Goal: Check status: Check status

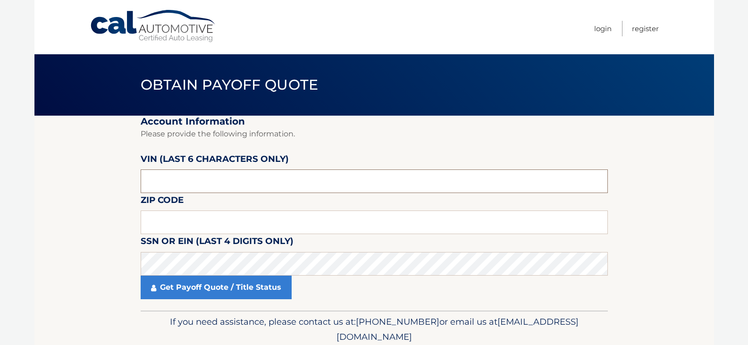
click at [166, 184] on input "text" at bounding box center [374, 182] width 467 height 24
type input "253514"
click at [161, 211] on label "Zip Code" at bounding box center [162, 201] width 43 height 17
click at [160, 217] on input "text" at bounding box center [374, 223] width 467 height 24
click at [159, 225] on input "text" at bounding box center [374, 223] width 467 height 24
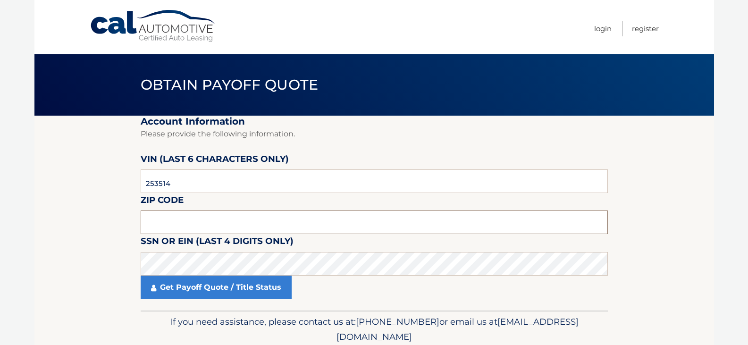
type input "2"
type input "11746"
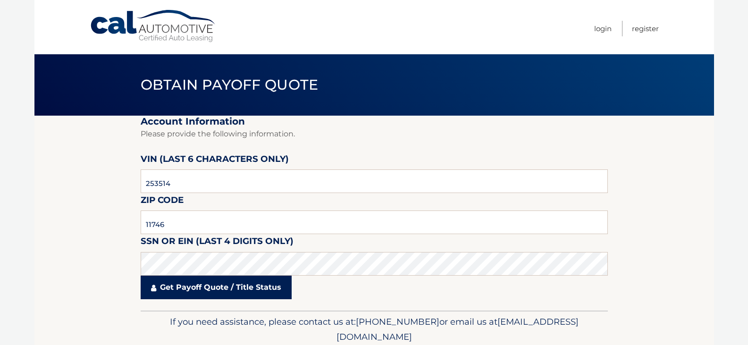
click at [195, 294] on link "Get Payoff Quote / Title Status" at bounding box center [216, 288] width 151 height 24
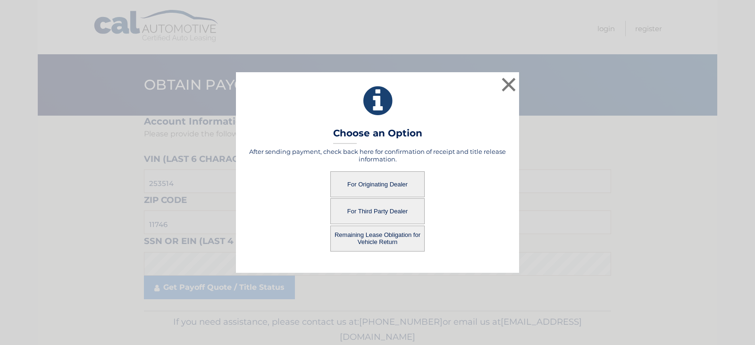
click at [373, 233] on button "Remaining Lease Obligation for Vehicle Return" at bounding box center [378, 239] width 94 height 26
click at [405, 241] on button "Remaining Lease Obligation for Vehicle Return" at bounding box center [378, 239] width 94 height 26
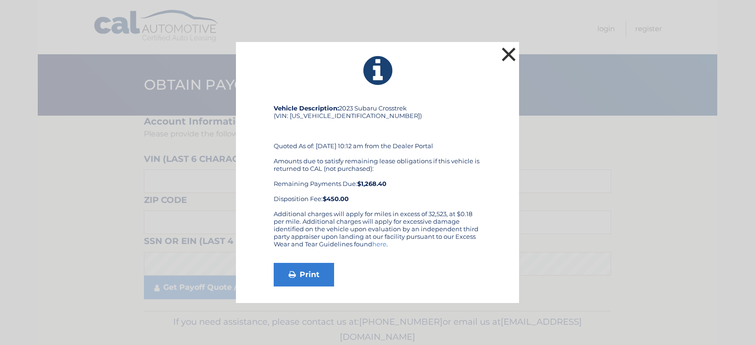
click at [505, 53] on button "×" at bounding box center [509, 54] width 19 height 19
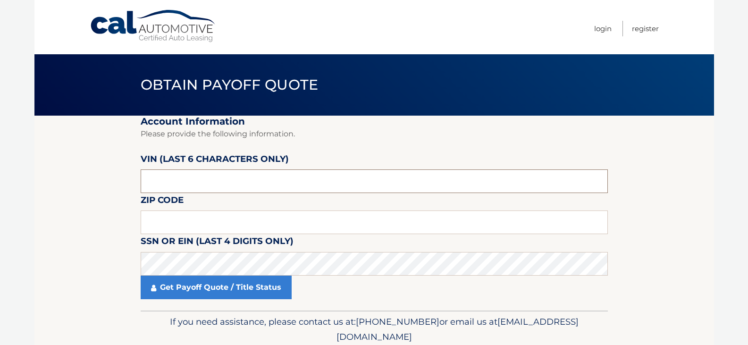
click at [177, 186] on input "text" at bounding box center [374, 182] width 467 height 24
click at [165, 182] on input "text" at bounding box center [374, 182] width 467 height 24
click at [166, 186] on input "text" at bounding box center [374, 182] width 467 height 24
type input "253514"
click at [160, 219] on input "text" at bounding box center [374, 223] width 467 height 24
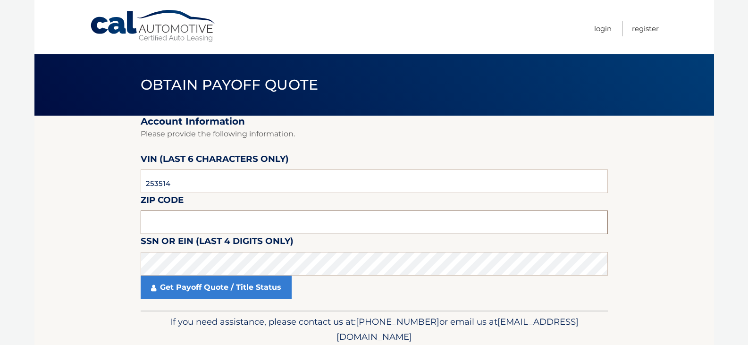
click at [209, 228] on input "text" at bounding box center [374, 223] width 467 height 24
type input "11746"
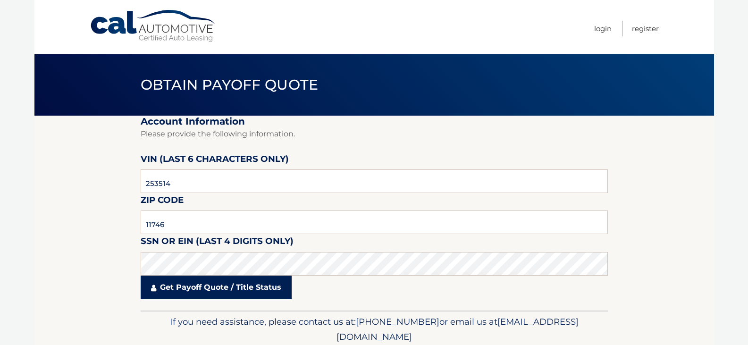
click at [171, 294] on link "Get Payoff Quote / Title Status" at bounding box center [216, 288] width 151 height 24
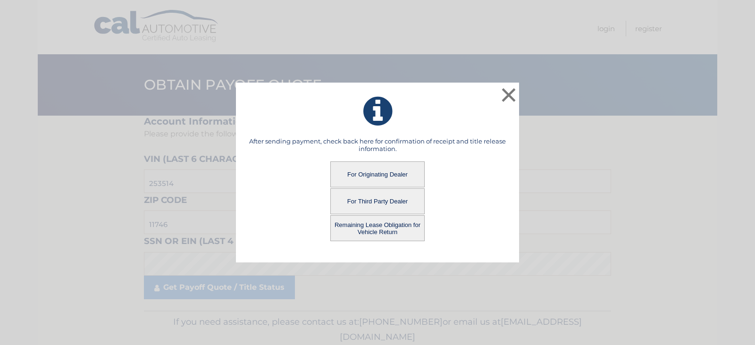
click at [344, 177] on button "For Originating Dealer" at bounding box center [378, 174] width 94 height 26
click at [357, 174] on button "For Originating Dealer" at bounding box center [378, 174] width 94 height 26
